Goal: Information Seeking & Learning: Find specific fact

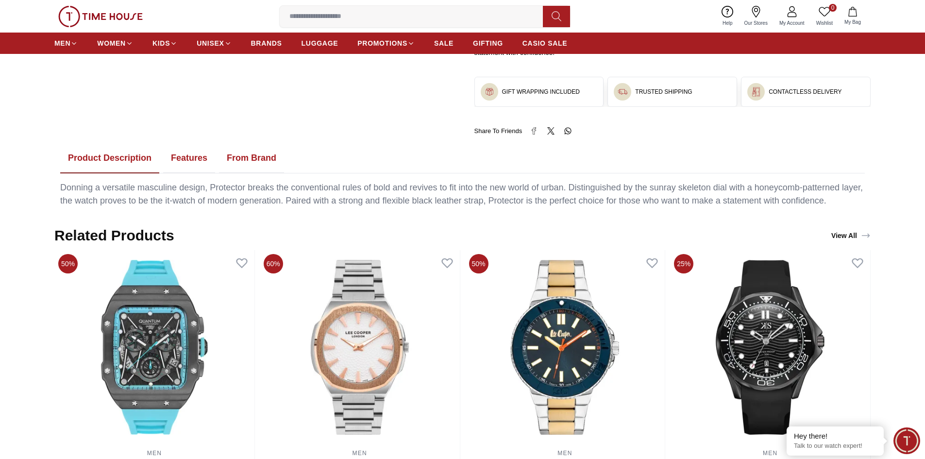
scroll to position [291, 0]
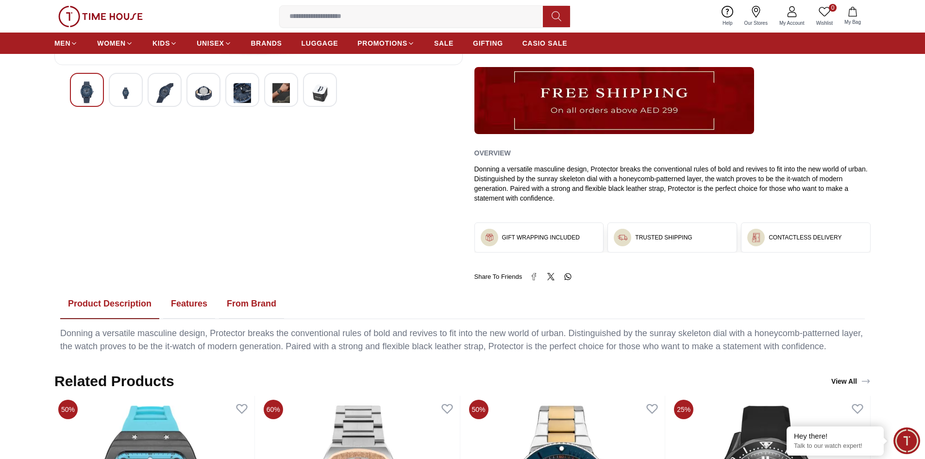
click at [190, 303] on button "Features" at bounding box center [189, 304] width 52 height 30
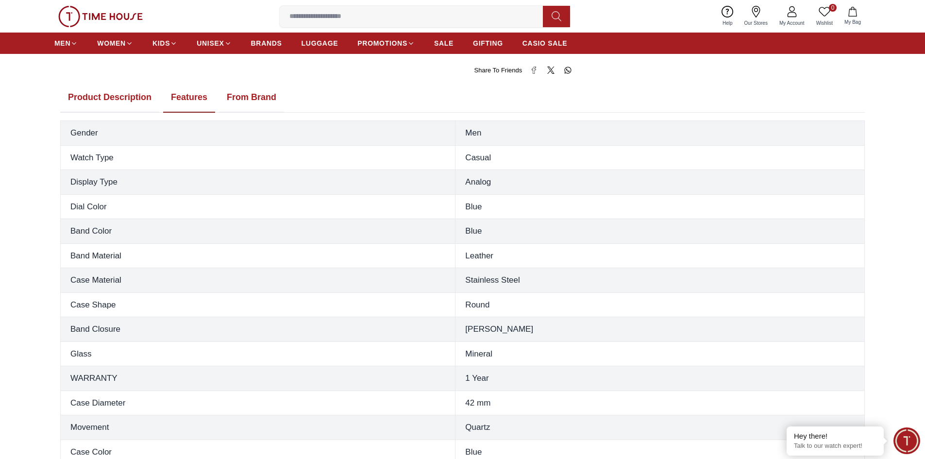
scroll to position [583, 0]
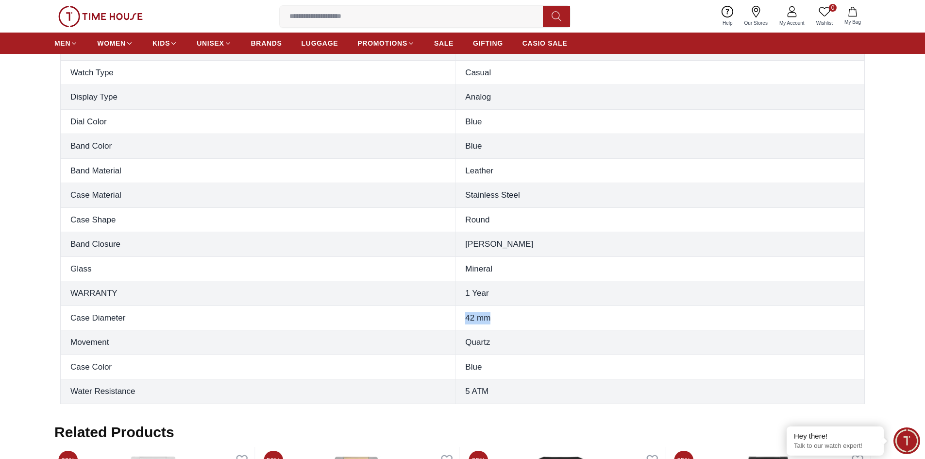
drag, startPoint x: 538, startPoint y: 318, endPoint x: 499, endPoint y: 319, distance: 39.4
click at [499, 319] on td "42 mm" at bounding box center [659, 317] width 409 height 25
copy td "42 mm"
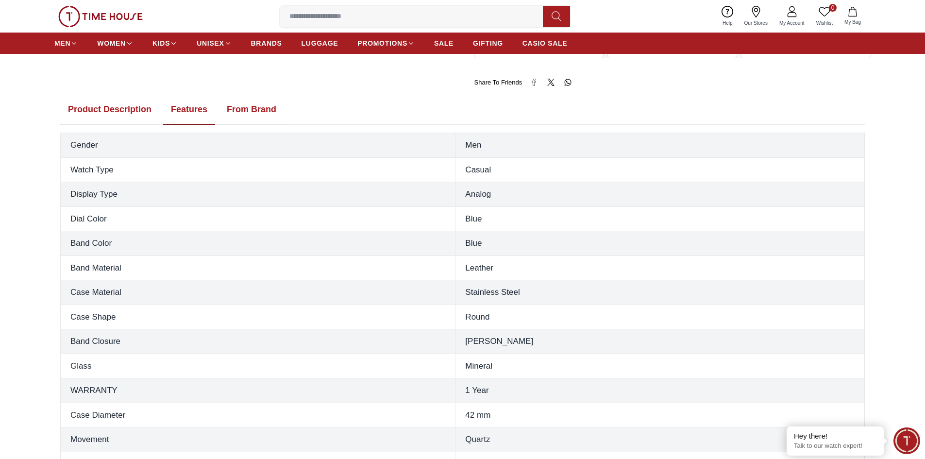
click at [395, 17] on input at bounding box center [415, 16] width 271 height 19
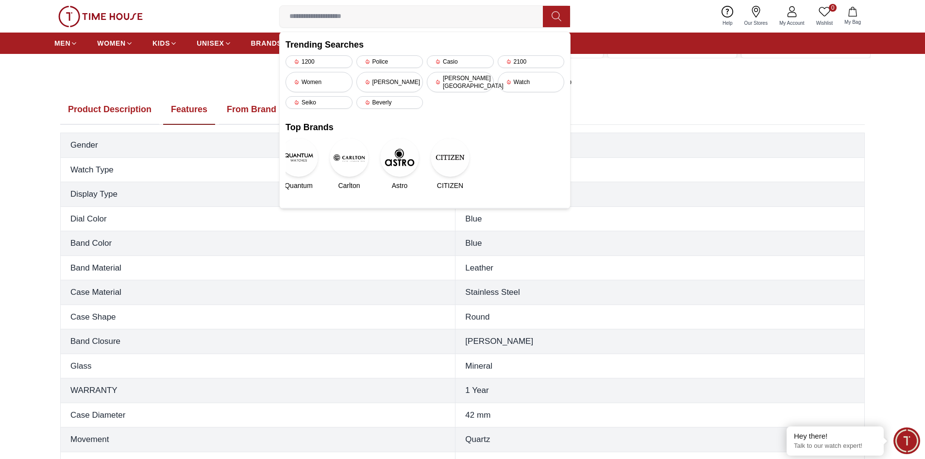
paste input "**********"
type input "**********"
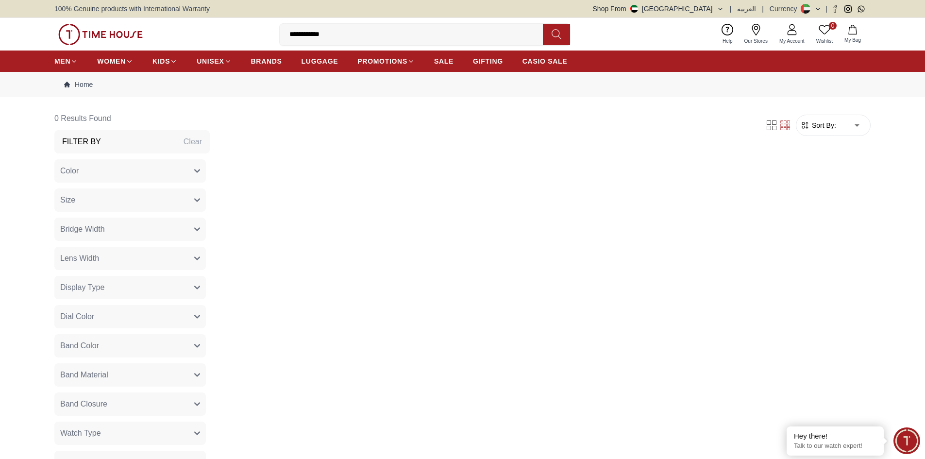
click at [557, 32] on icon at bounding box center [557, 34] width 10 height 11
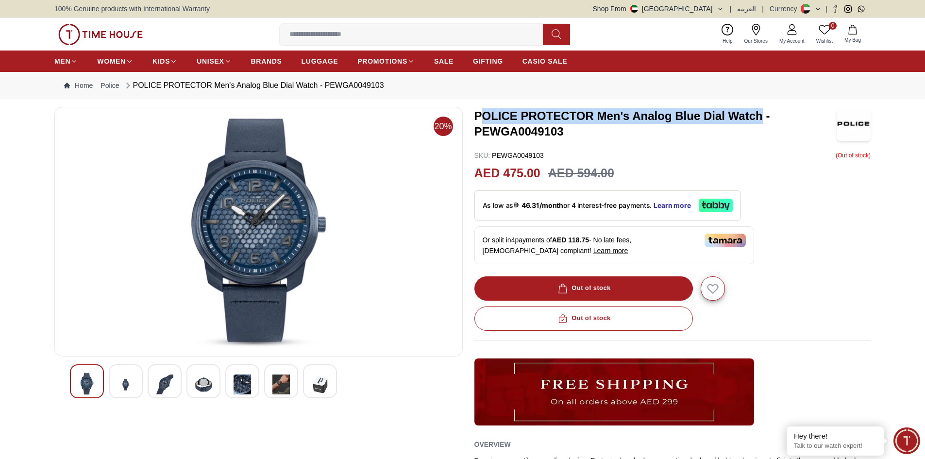
drag, startPoint x: 479, startPoint y: 111, endPoint x: 760, endPoint y: 117, distance: 281.2
click at [760, 117] on h3 "POLICE PROTECTOR Men's Analog Blue Dial Watch - PEWGA0049103" at bounding box center [655, 123] width 363 height 31
copy h3 "OLICE PROTECTOR Men's Analog Blue Dial Watch"
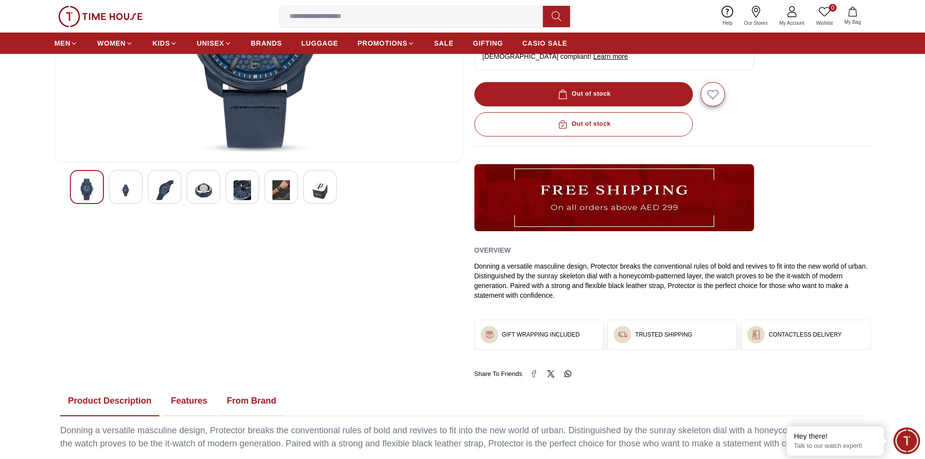
scroll to position [291, 0]
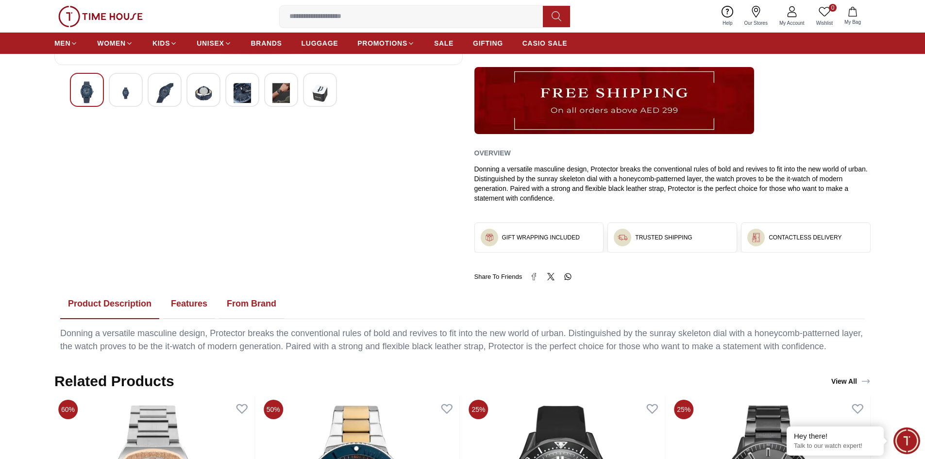
click at [194, 303] on button "Features" at bounding box center [189, 304] width 52 height 30
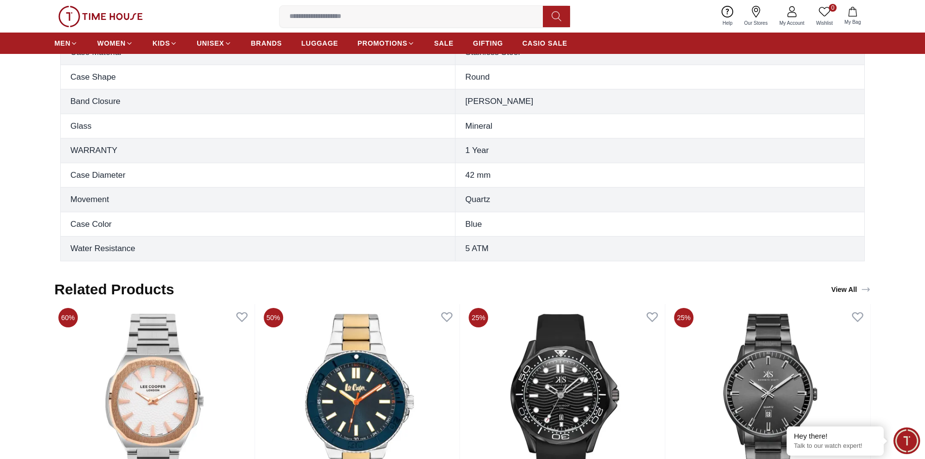
scroll to position [728, 0]
